Goal: Information Seeking & Learning: Learn about a topic

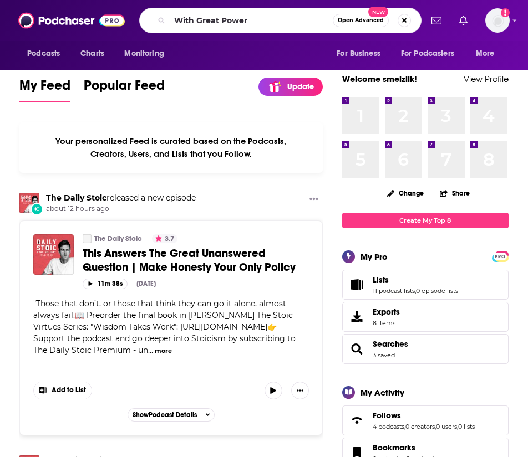
type input "With Great Power"
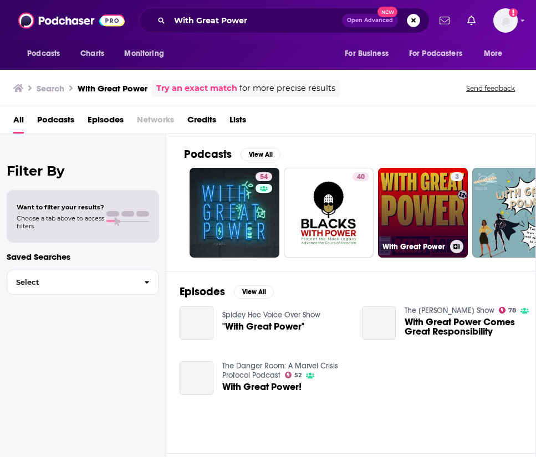
click at [394, 199] on link "3 With Great Power" at bounding box center [423, 213] width 90 height 90
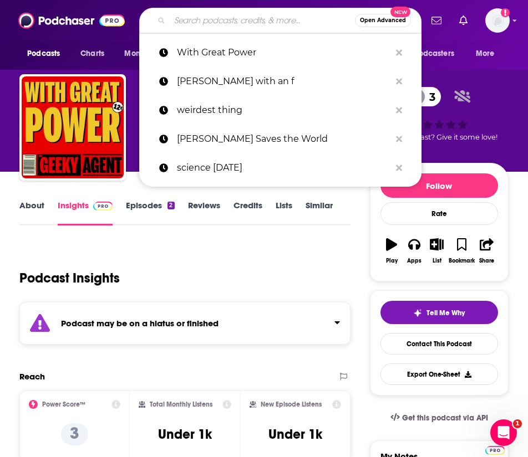
click at [219, 18] on input "Search podcasts, credits, & more..." at bounding box center [262, 21] width 185 height 18
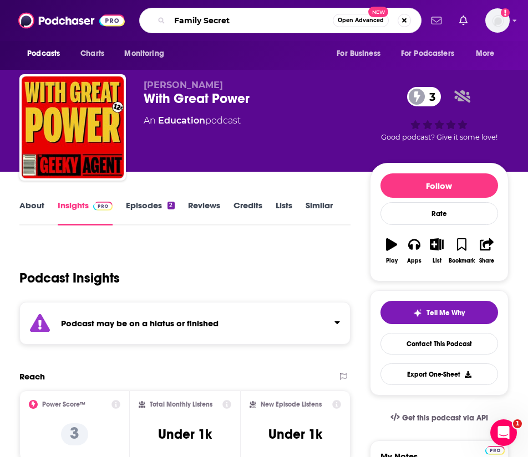
type input "Family Secrets"
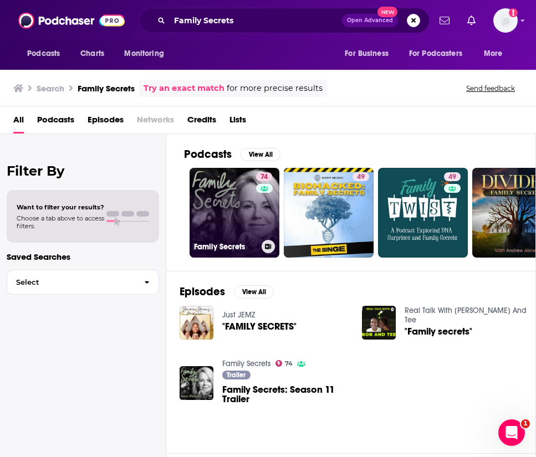
click at [228, 208] on link "74 Family Secrets" at bounding box center [235, 213] width 90 height 90
